Goal: Task Accomplishment & Management: Manage account settings

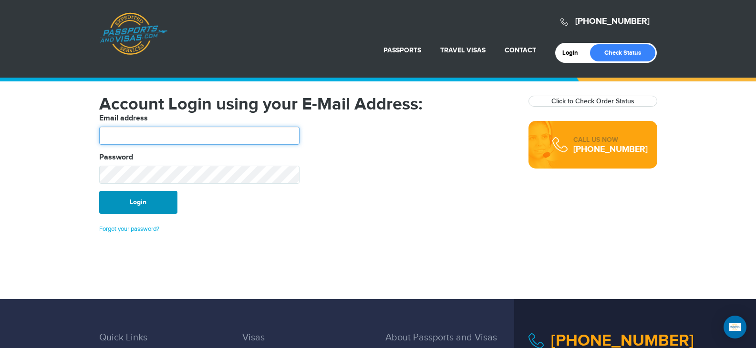
type input "*******"
click at [129, 198] on button "Login" at bounding box center [138, 202] width 78 height 23
type input "*******"
click at [139, 200] on button "Login" at bounding box center [138, 202] width 78 height 23
